Goal: Information Seeking & Learning: Find specific page/section

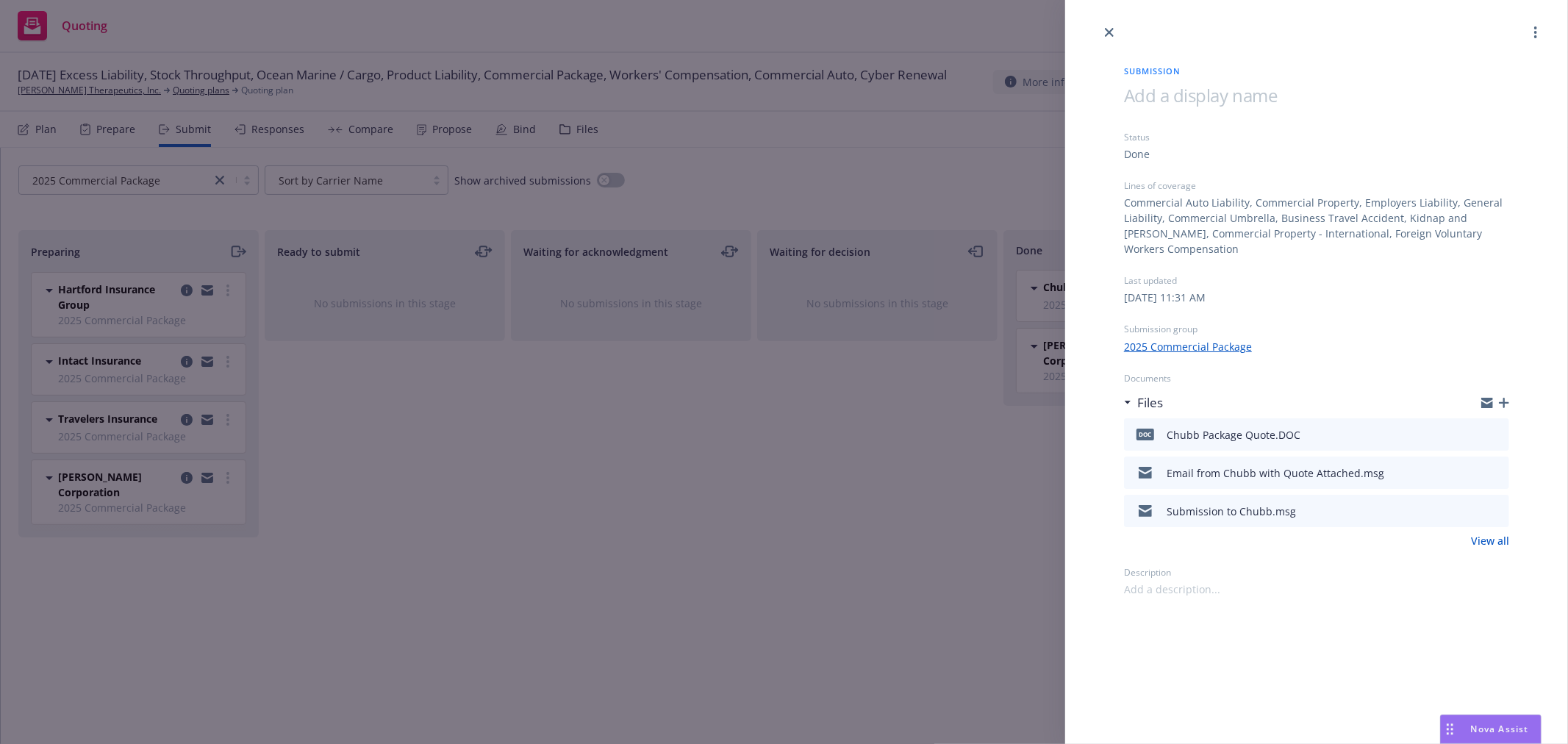
click at [839, 156] on div "Submission Status Done Lines of coverage Commercial Auto Liability, Commercial …" at bounding box center [784, 372] width 1568 height 744
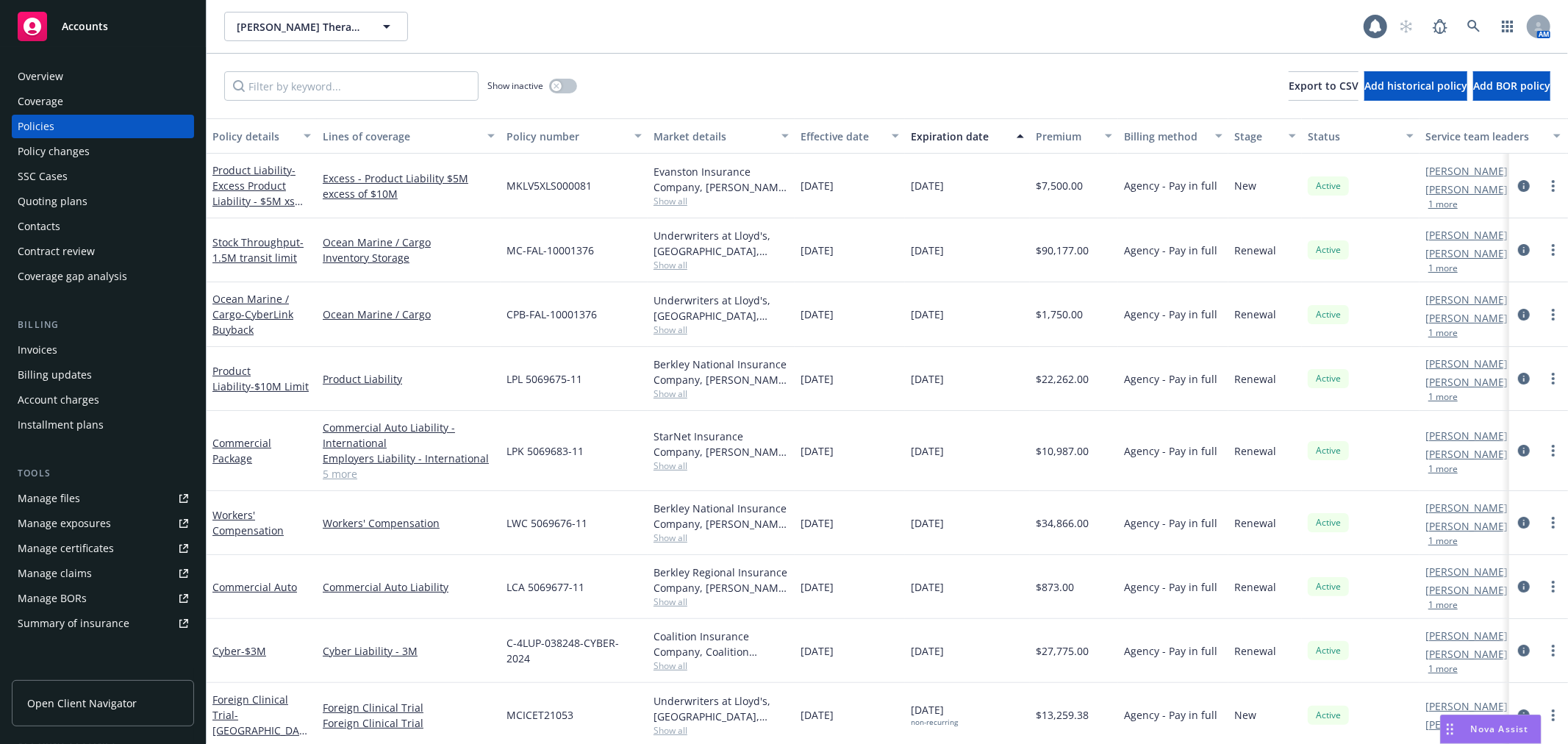
scroll to position [677, 0]
click at [745, 92] on div "Show inactive Export to CSV Add historical policy Add BOR policy" at bounding box center [887, 86] width 1361 height 65
click at [240, 444] on link "Commercial Package" at bounding box center [241, 451] width 59 height 30
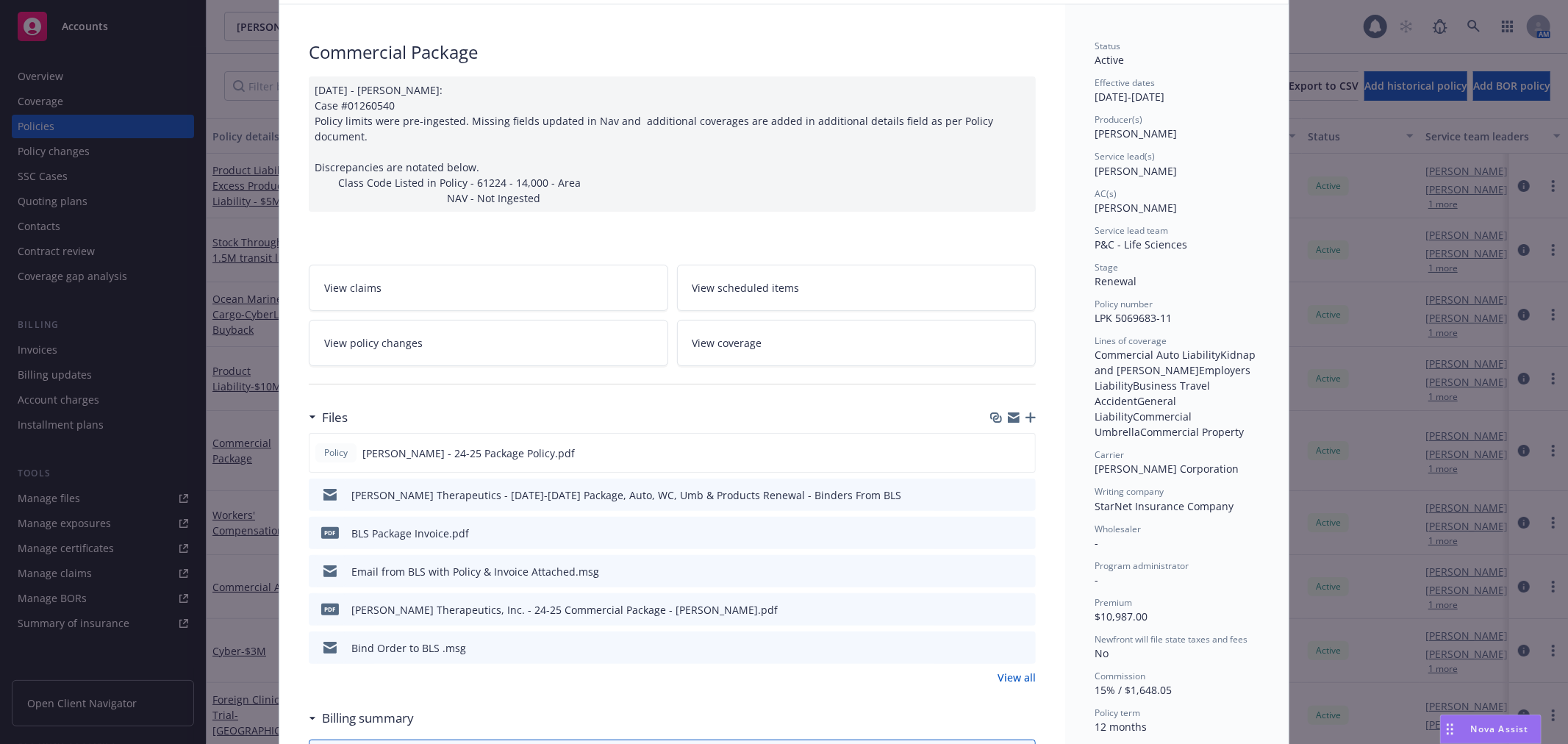
scroll to position [82, 0]
click at [1019, 603] on icon "preview file" at bounding box center [1022, 608] width 14 height 10
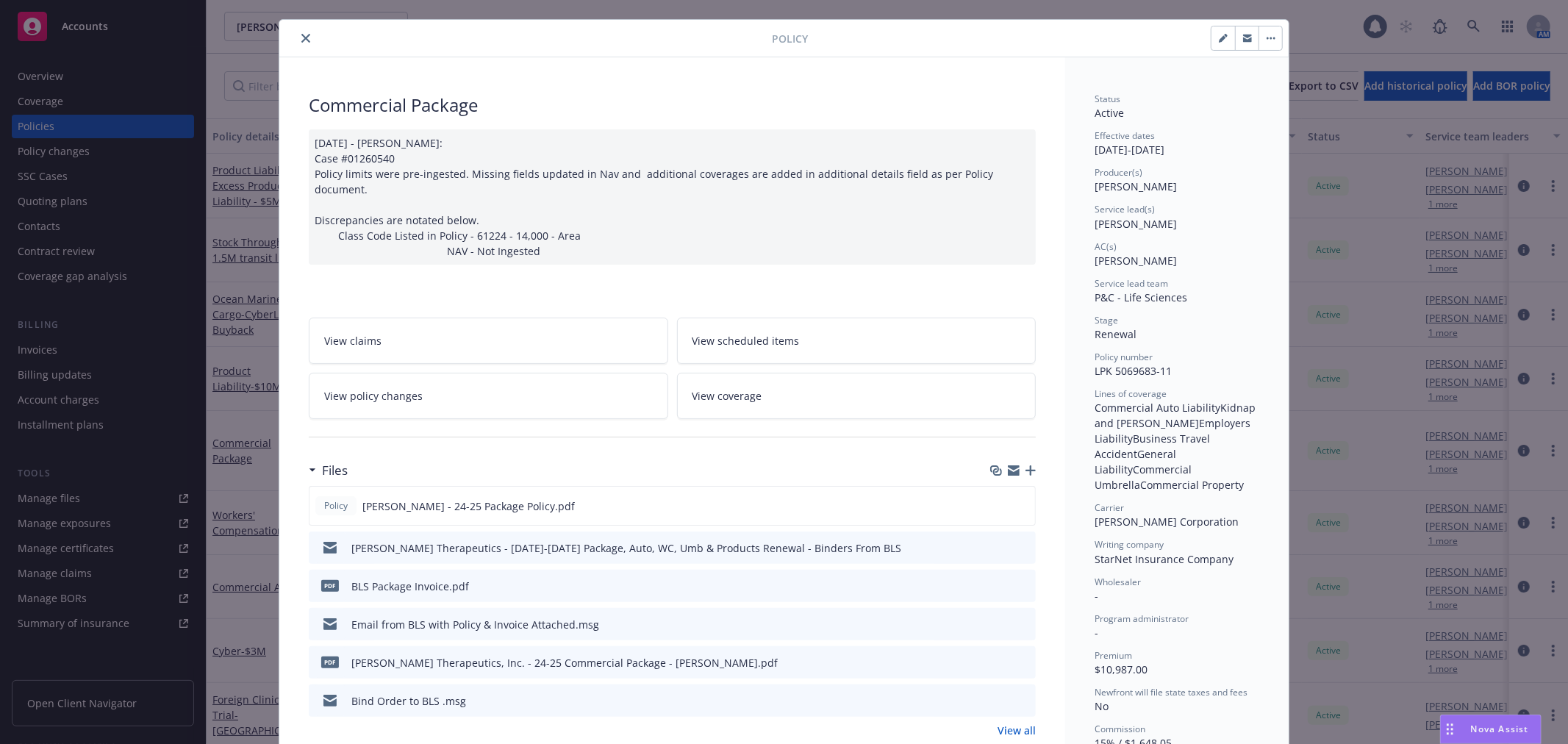
scroll to position [0, 0]
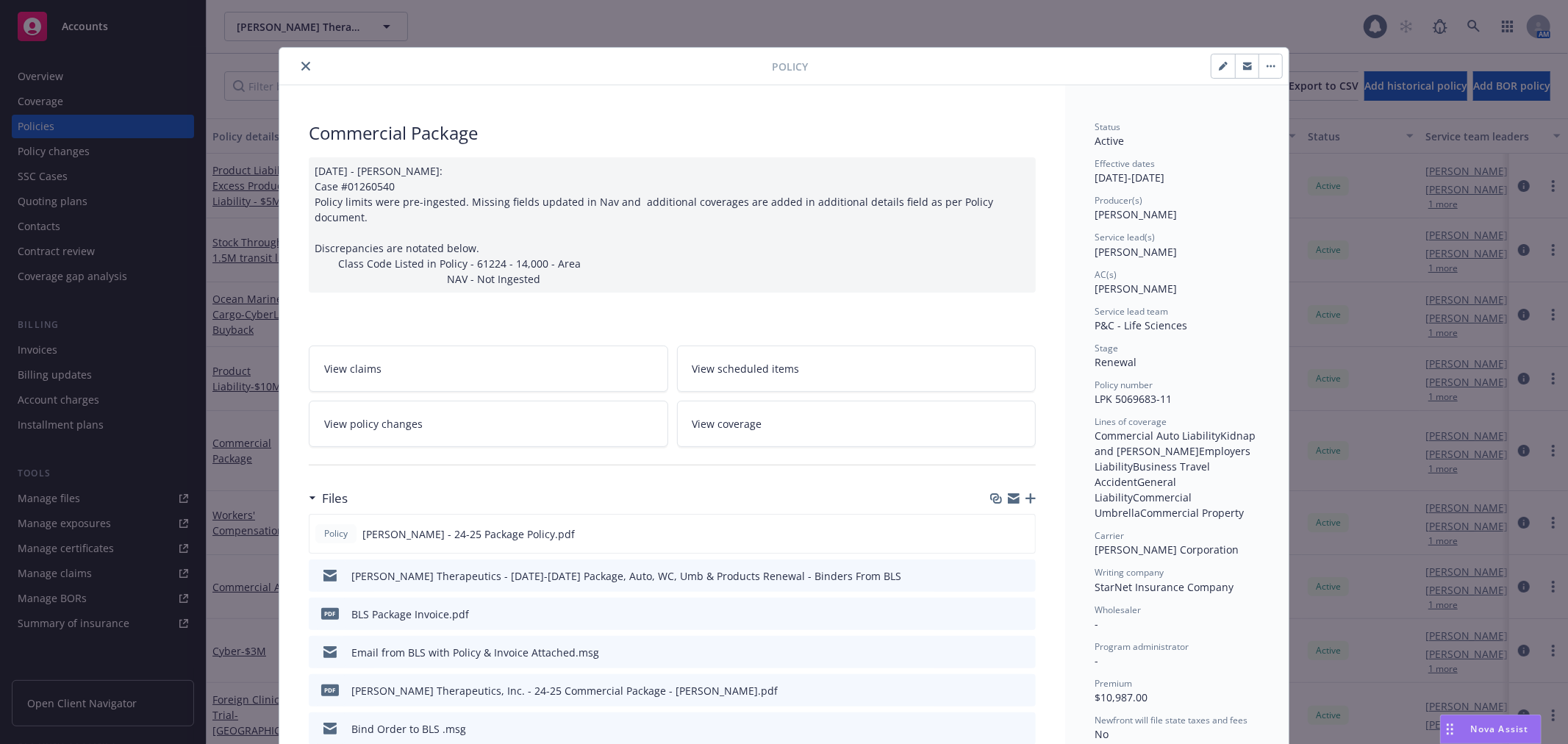
click at [308, 65] on div at bounding box center [528, 66] width 486 height 18
click at [302, 67] on icon "close" at bounding box center [306, 66] width 9 height 9
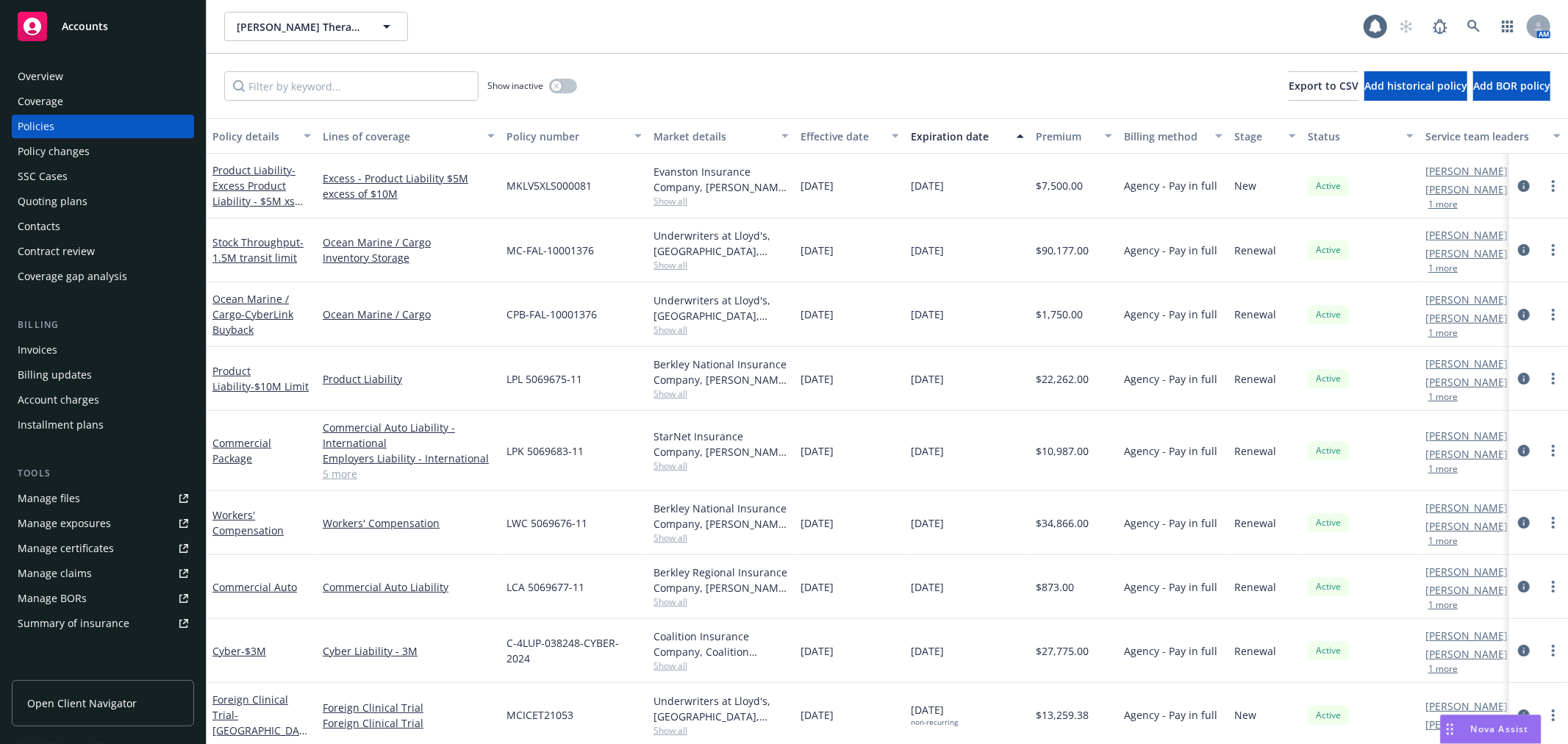
drag, startPoint x: 1019, startPoint y: 49, endPoint x: 1152, endPoint y: 46, distance: 133.0
click at [1019, 49] on div "[PERSON_NAME] Therapeutics, Inc. [PERSON_NAME] Therapeutics, Inc. 1 AM" at bounding box center [887, 26] width 1361 height 53
click at [1479, 23] on icon at bounding box center [1473, 26] width 14 height 14
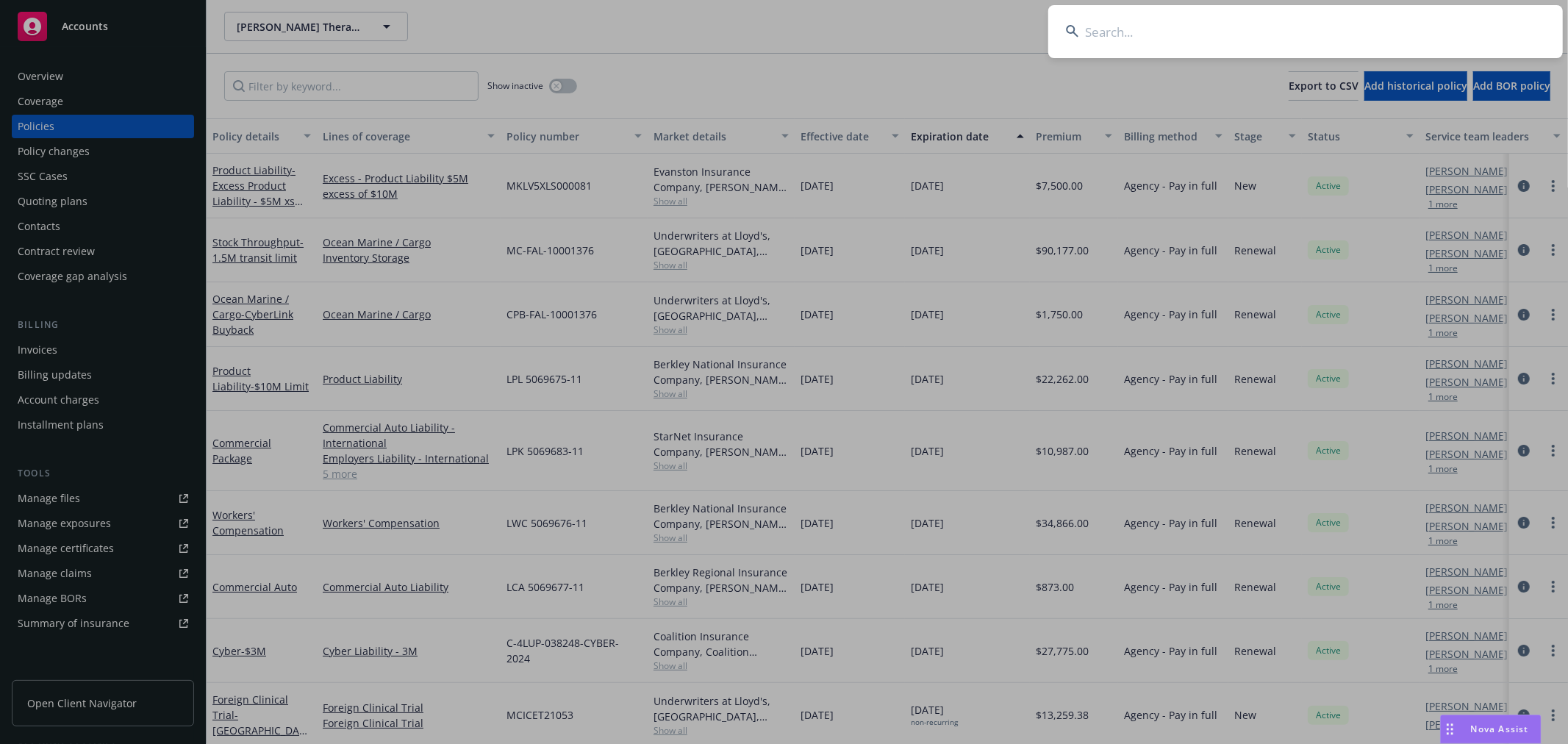
click at [1241, 49] on input at bounding box center [1306, 32] width 514 height 53
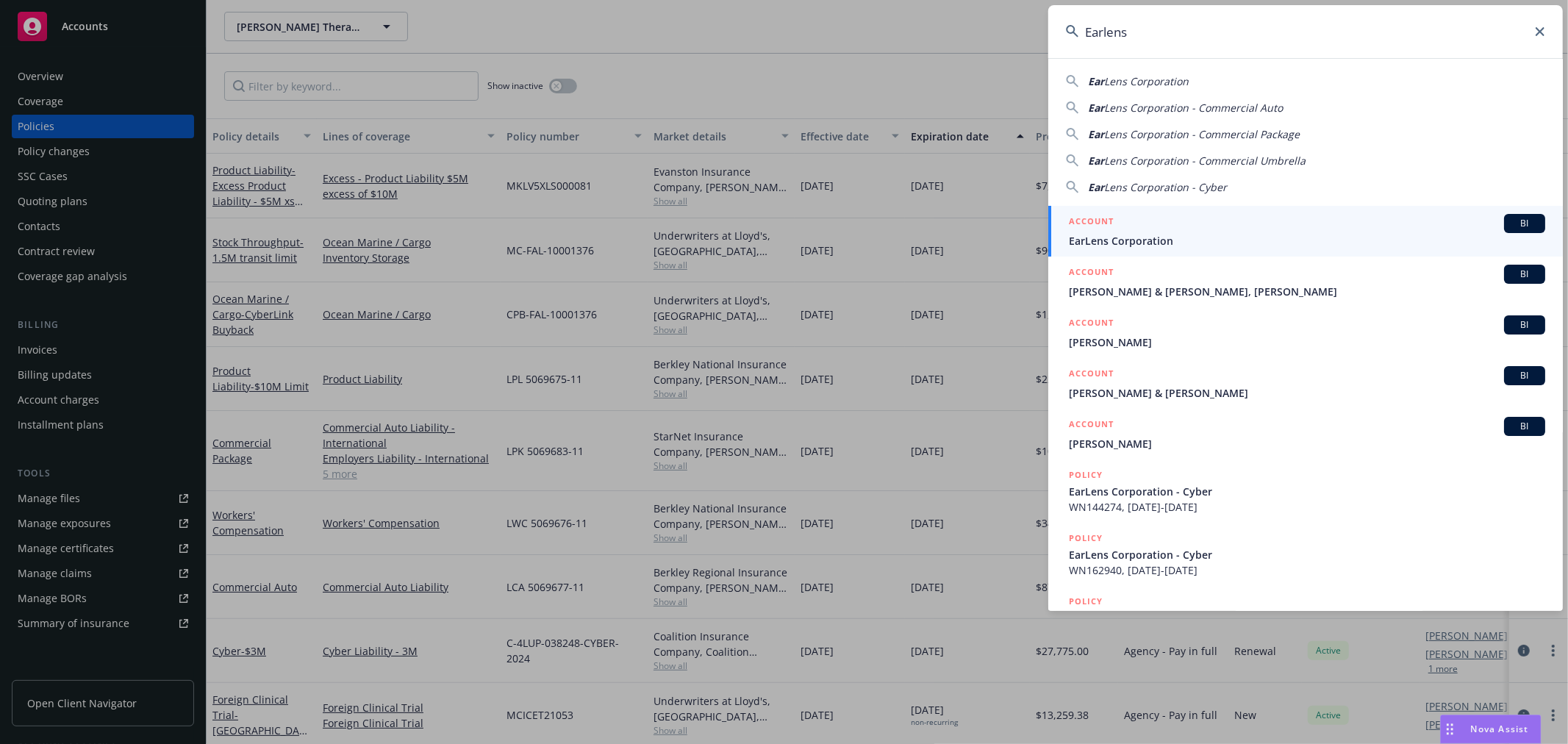
type input "Earlens"
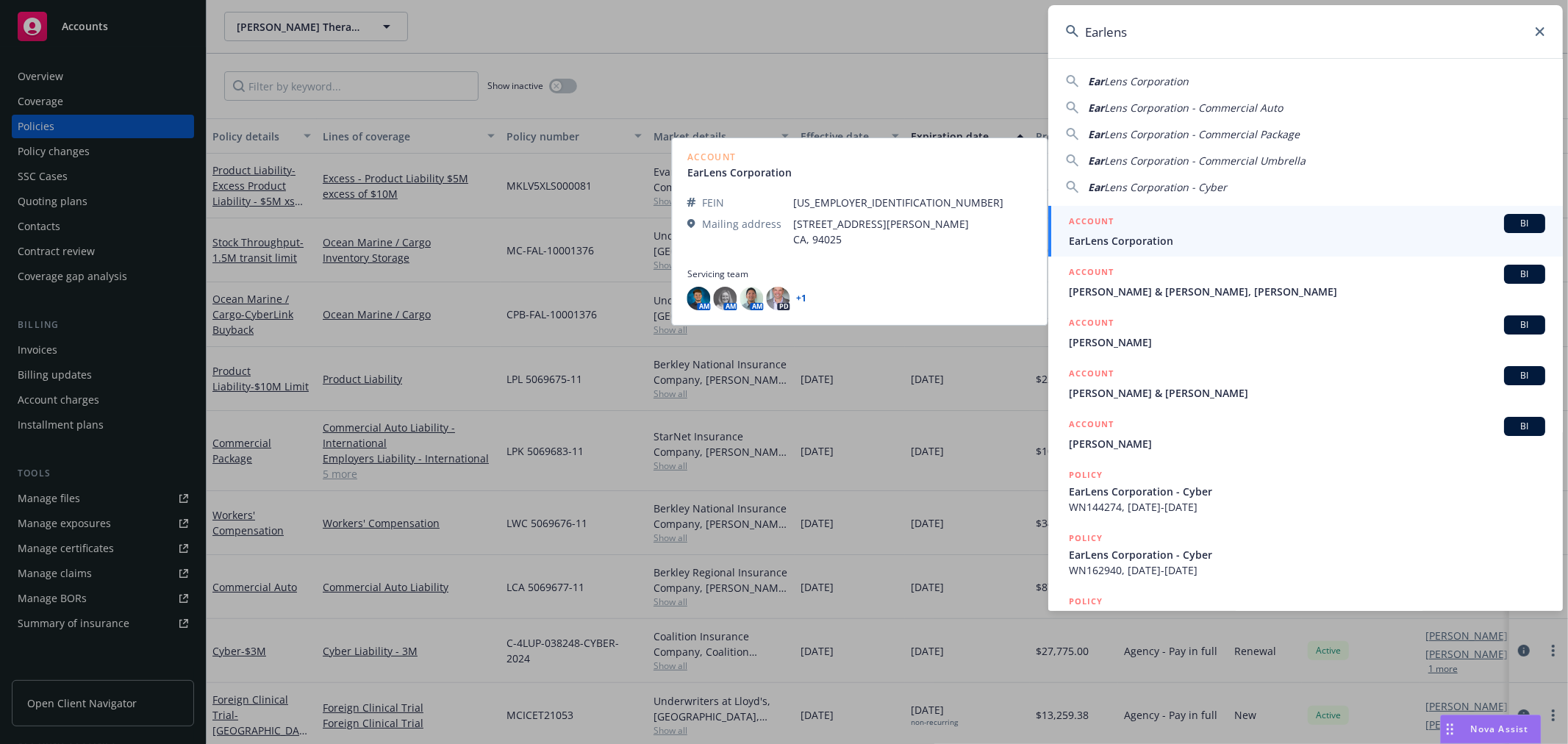
click at [1177, 229] on div "ACCOUNT BI" at bounding box center [1307, 223] width 476 height 19
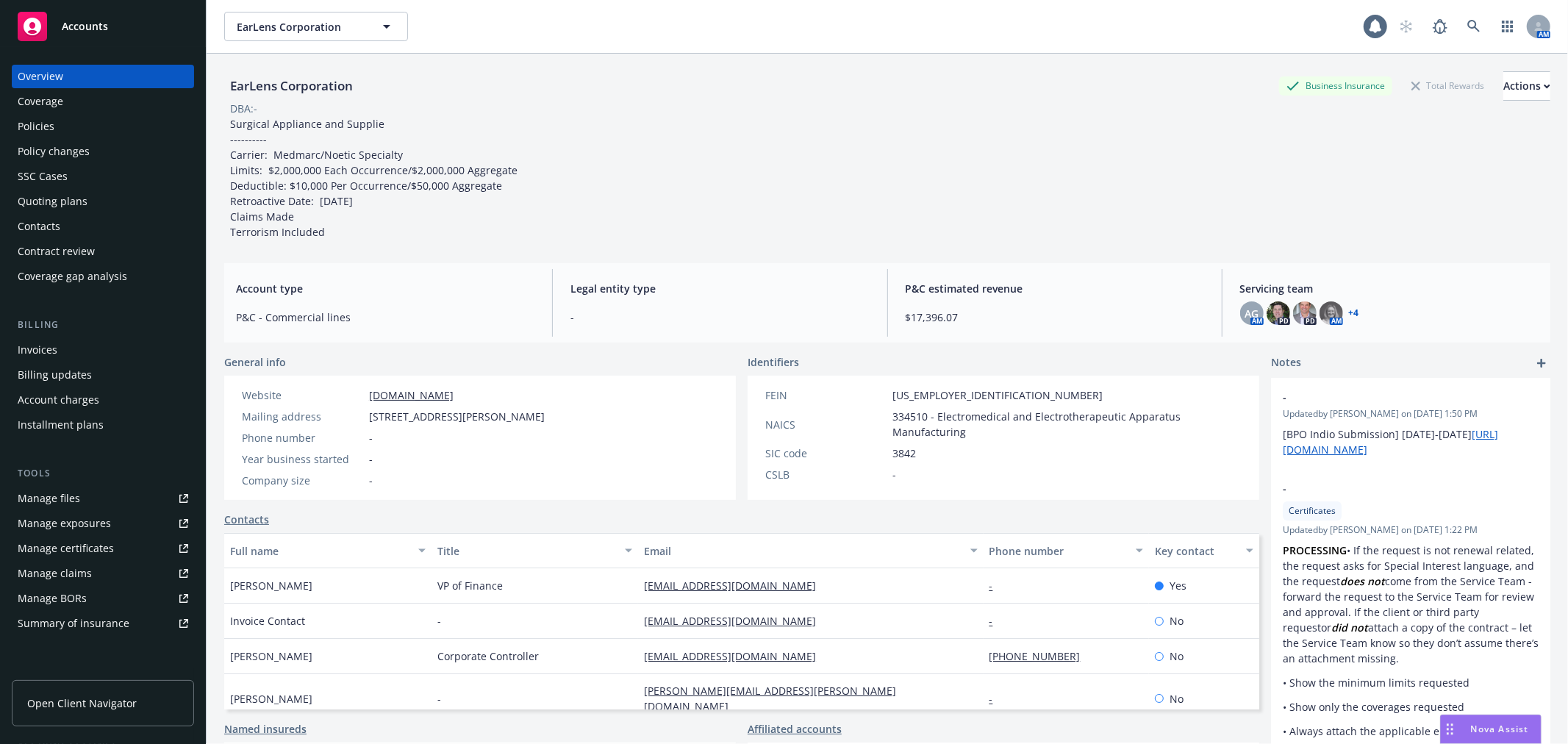
click at [1348, 313] on link "+ 4" at bounding box center [1353, 313] width 10 height 9
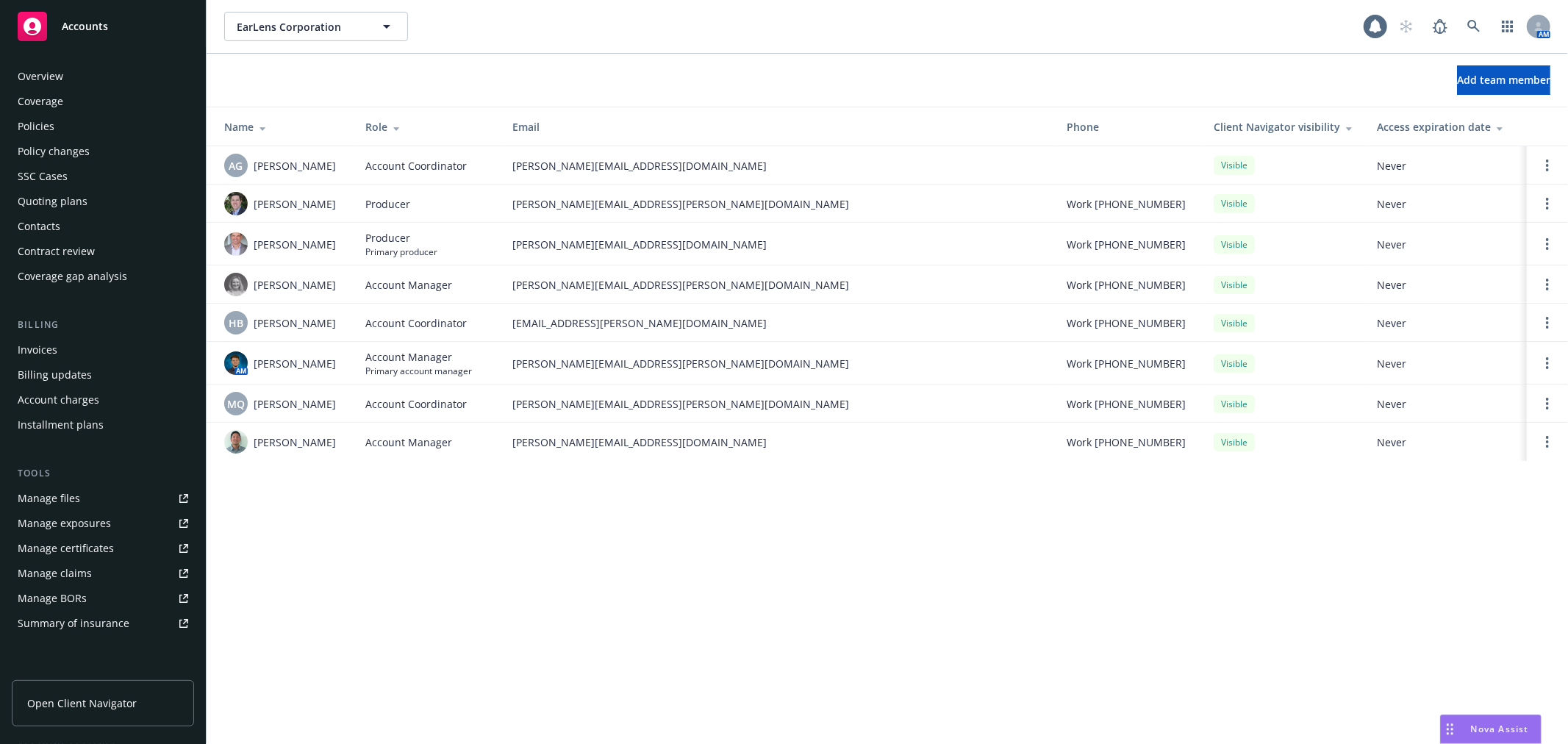
click at [62, 120] on div "Policies" at bounding box center [103, 127] width 170 height 24
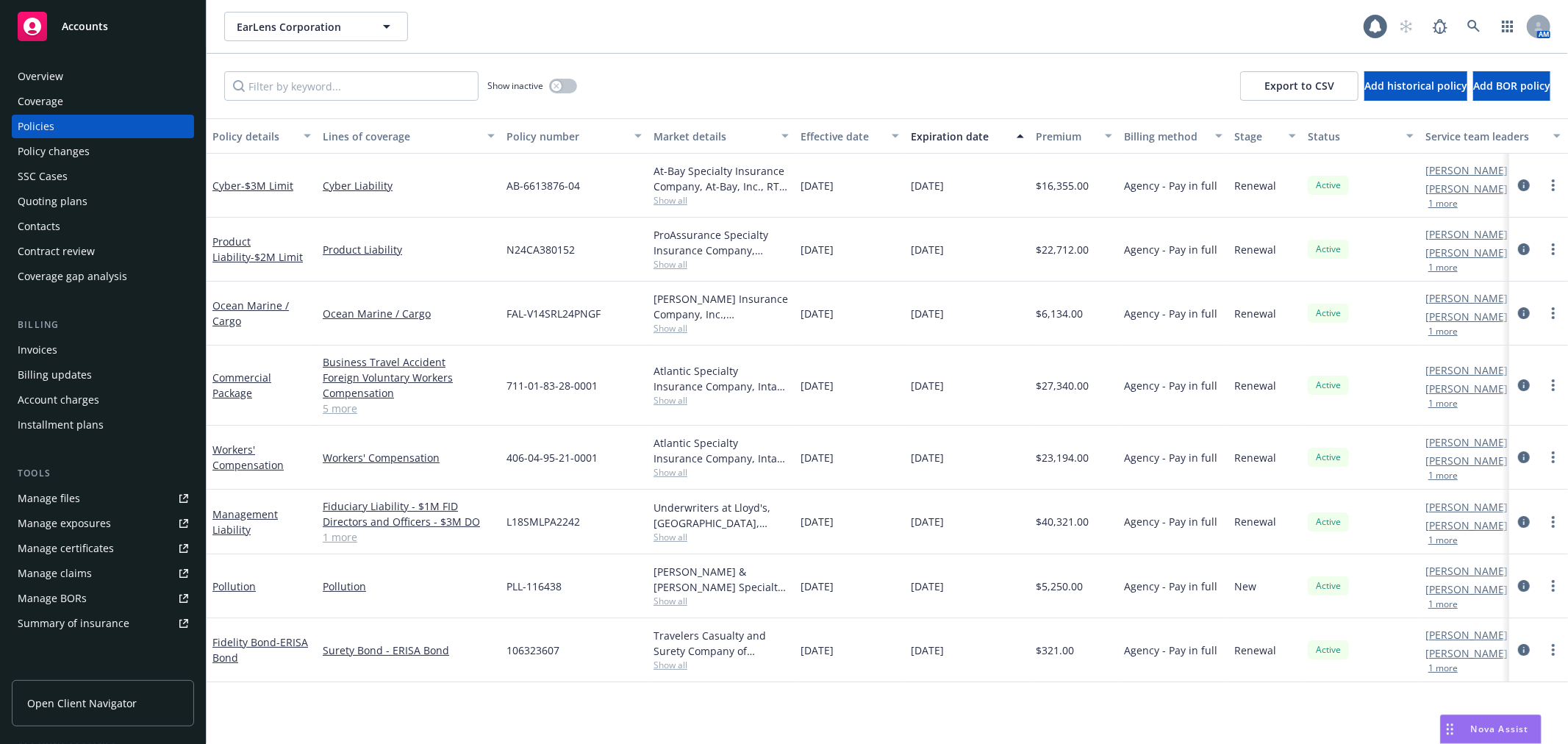
click at [721, 49] on div "EarLens Corporation EarLens Corporation 1 AM" at bounding box center [887, 26] width 1361 height 53
click at [1474, 17] on link at bounding box center [1473, 26] width 30 height 30
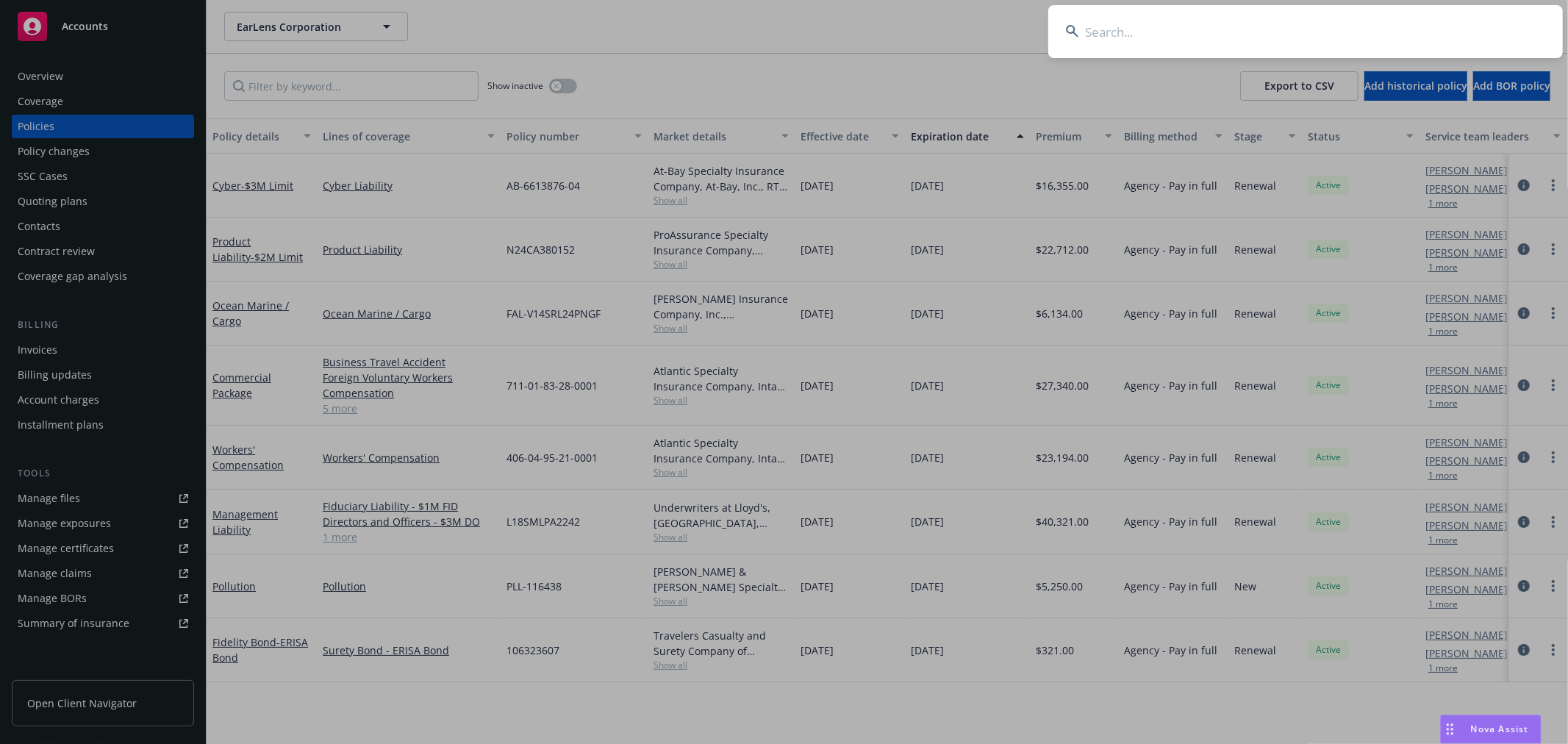
click at [1348, 35] on input at bounding box center [1306, 32] width 514 height 53
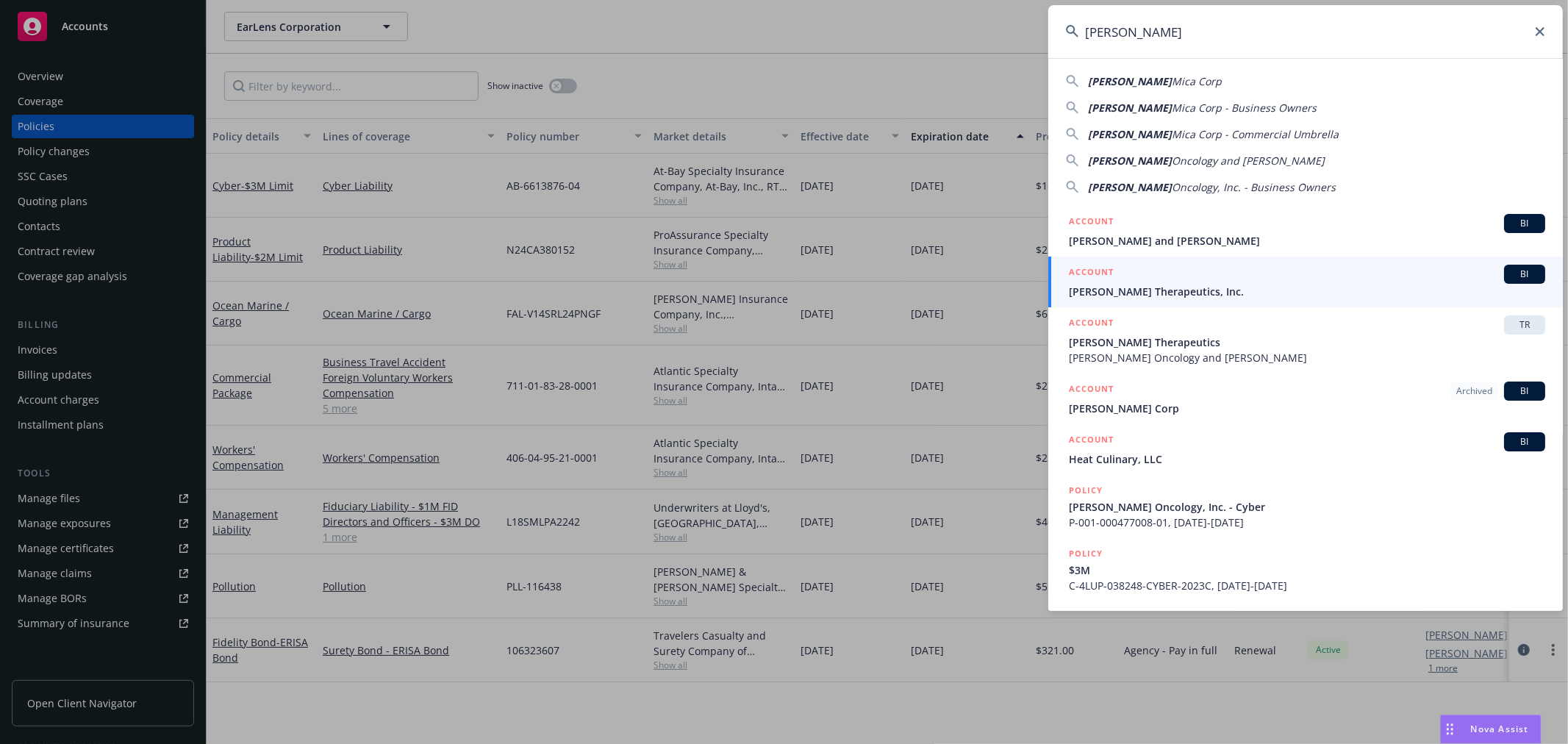
type input "Cullinan"
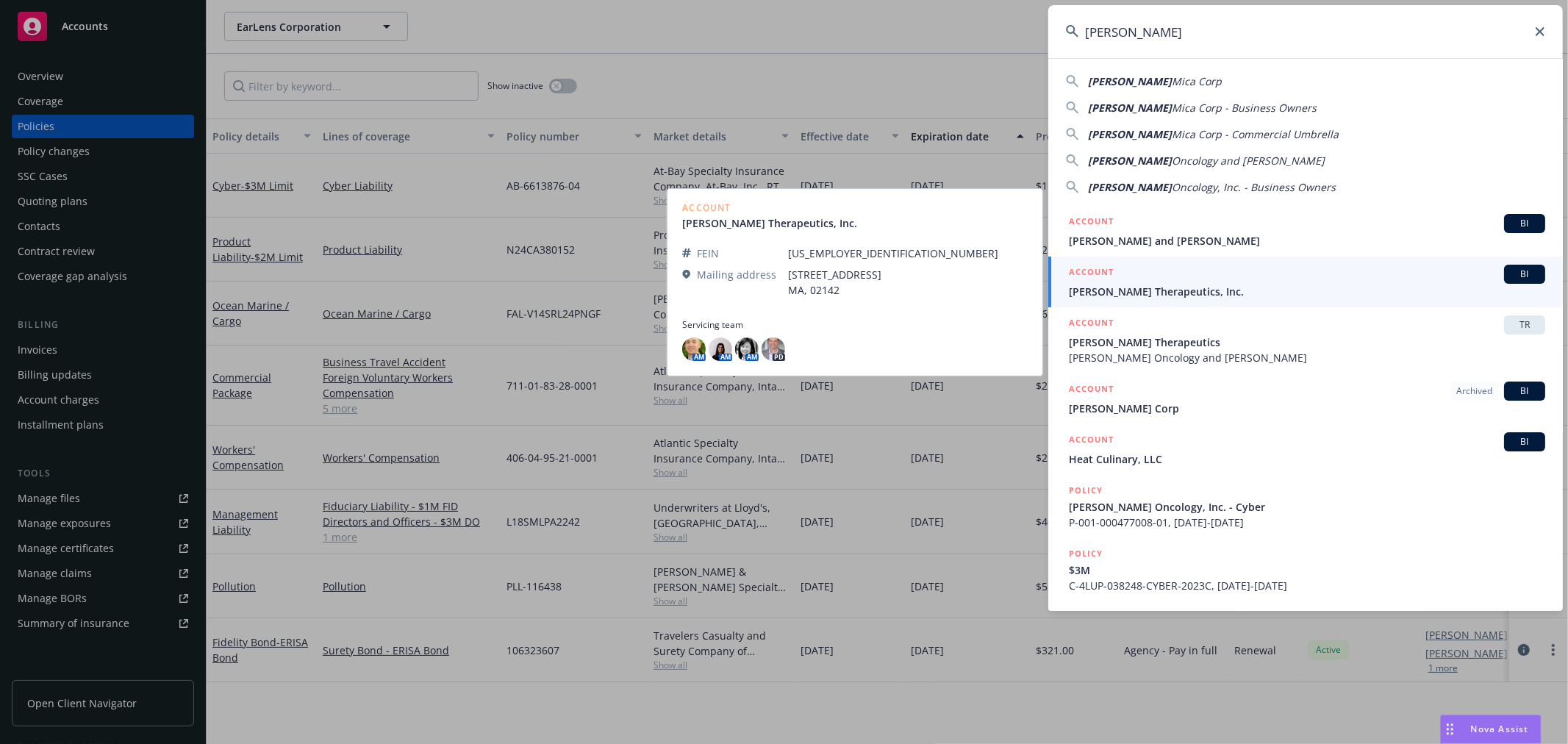
click at [1214, 289] on span "[PERSON_NAME] Therapeutics, Inc." at bounding box center [1307, 291] width 476 height 15
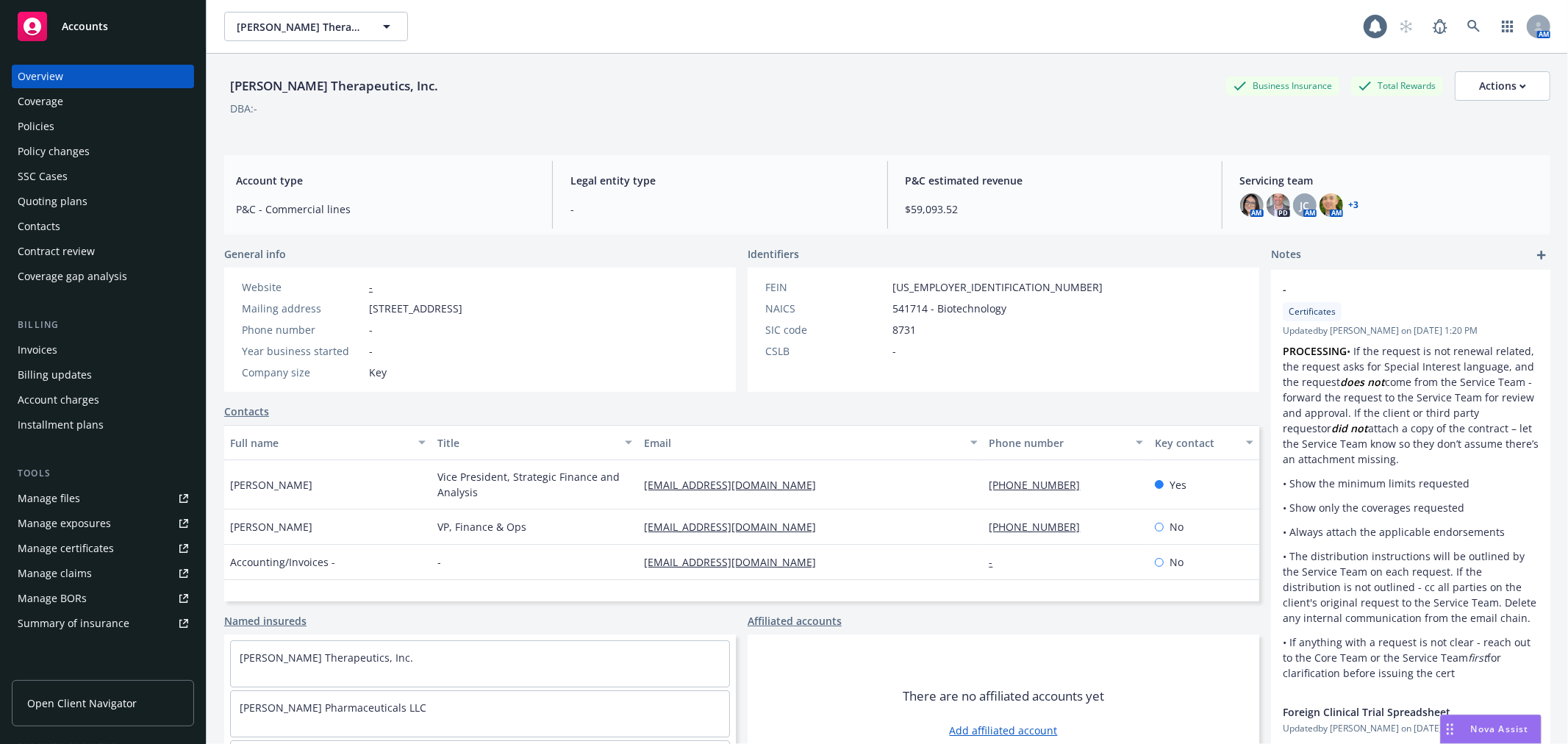
click at [956, 107] on div "DBA: -" at bounding box center [887, 108] width 1326 height 15
click at [595, 75] on div "Cullinan Therapeutics, Inc. Business Insurance Total Rewards Actions" at bounding box center [887, 86] width 1326 height 30
